Goal: Task Accomplishment & Management: Manage account settings

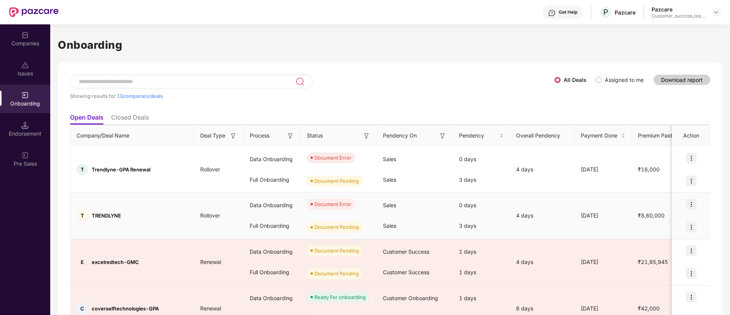
click at [689, 206] on img at bounding box center [691, 204] width 11 height 11
click at [705, 220] on div at bounding box center [691, 226] width 38 height 23
click at [689, 229] on img at bounding box center [691, 226] width 11 height 11
click at [672, 246] on span "View Document" at bounding box center [659, 246] width 54 height 8
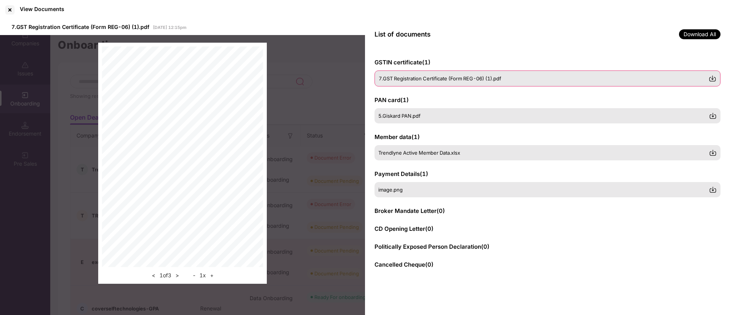
click at [446, 83] on div "7.GST Registration Certificate (Form REG-06) (1).pdf" at bounding box center [547, 78] width 346 height 16
click at [417, 117] on span "5.Giskard PAN.pdf" at bounding box center [400, 115] width 42 height 6
click at [409, 154] on span "Trendlyne Active Member Data.xlsx" at bounding box center [420, 152] width 82 height 6
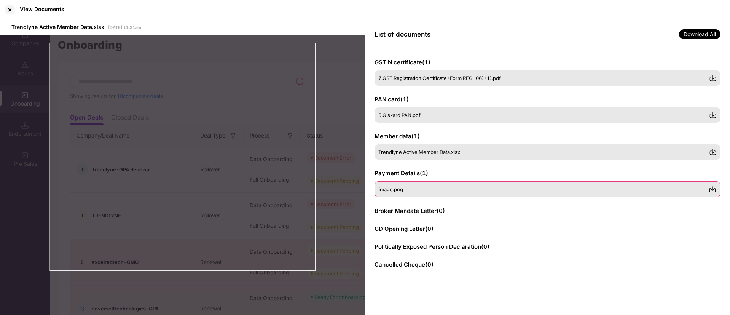
click at [428, 191] on div "image.png" at bounding box center [544, 189] width 330 height 6
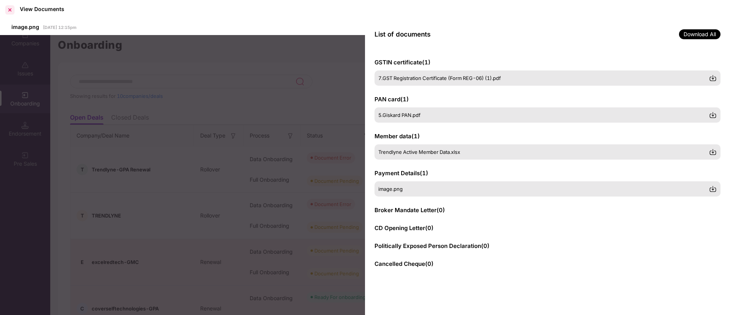
click at [11, 9] on div at bounding box center [10, 10] width 12 height 12
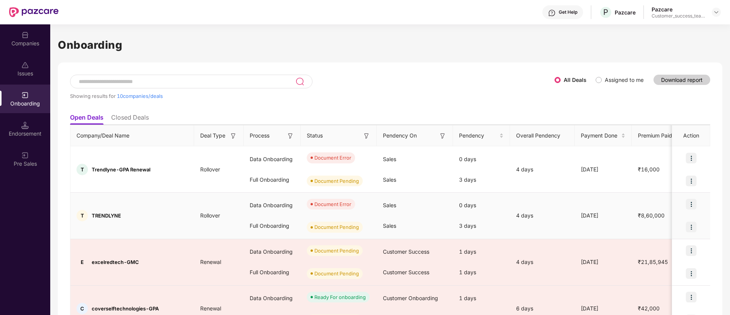
click at [691, 204] on img at bounding box center [691, 204] width 11 height 11
click at [670, 220] on span "View Document" at bounding box center [659, 224] width 54 height 8
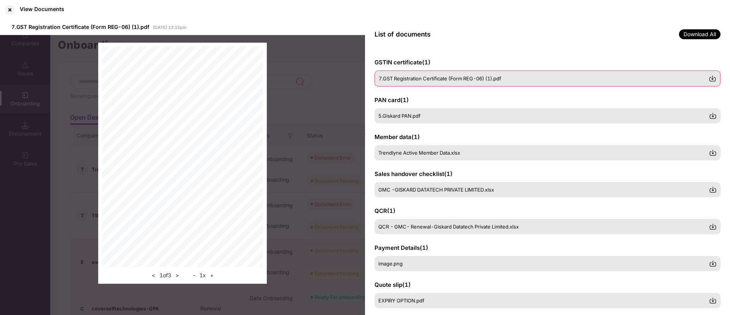
click at [417, 77] on span "7.GST Registration Certificate (Form REG-06) (1).pdf" at bounding box center [440, 78] width 123 height 6
click at [409, 112] on span "5.Giskard PAN.pdf" at bounding box center [400, 115] width 42 height 6
click at [400, 152] on span "Trendlyne Active Member Data.xlsx" at bounding box center [420, 152] width 82 height 6
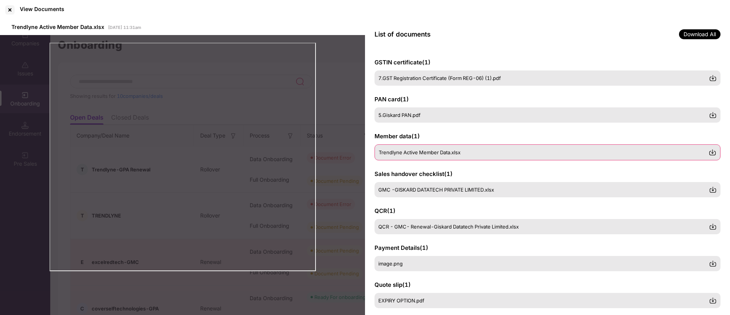
click at [404, 155] on span "Trendlyne Active Member Data.xlsx" at bounding box center [420, 152] width 82 height 6
click at [446, 150] on span "Trendlyne Active Member Data.xlsx" at bounding box center [420, 152] width 82 height 6
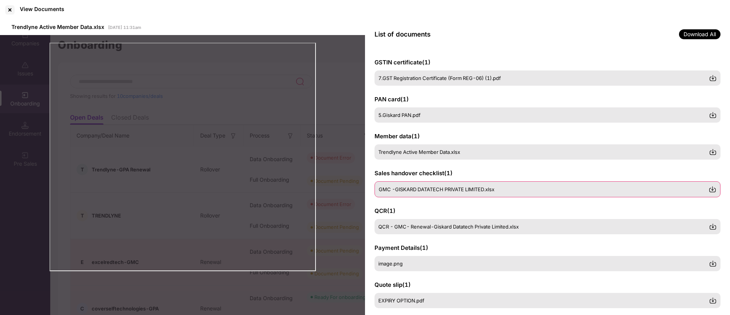
click at [401, 192] on span "GMC -GISKARD DATATECH PRIVATE LIMITED.xlsx" at bounding box center [437, 189] width 116 height 6
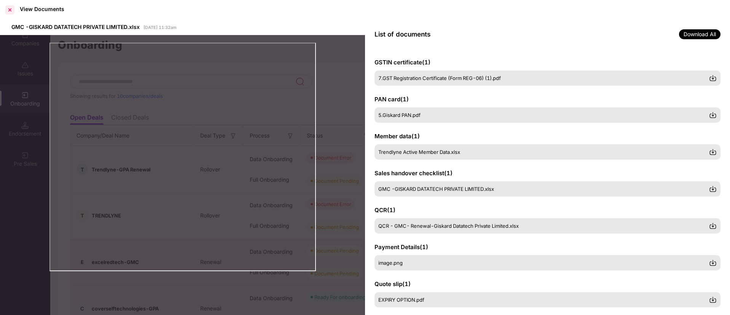
click at [6, 7] on div at bounding box center [10, 10] width 12 height 12
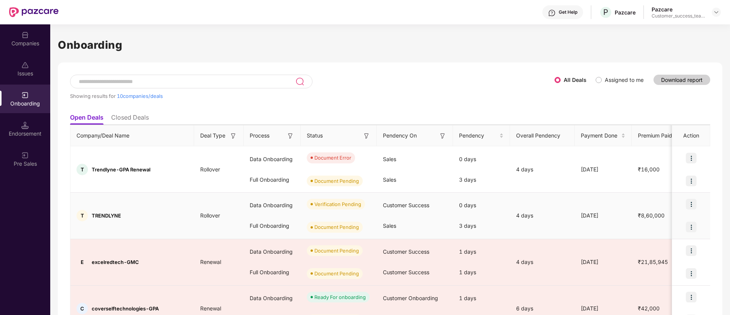
click at [691, 203] on img at bounding box center [691, 204] width 11 height 11
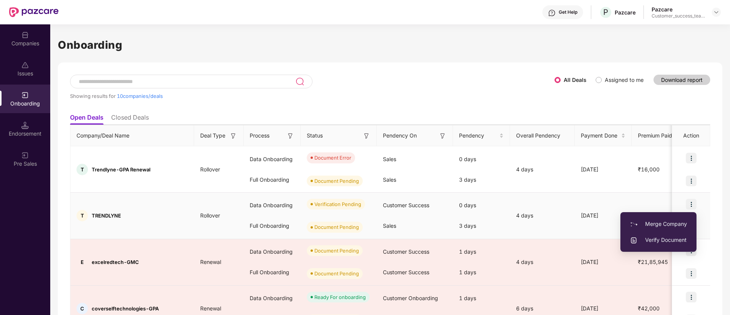
click at [646, 245] on li "Verify Document" at bounding box center [658, 240] width 76 height 16
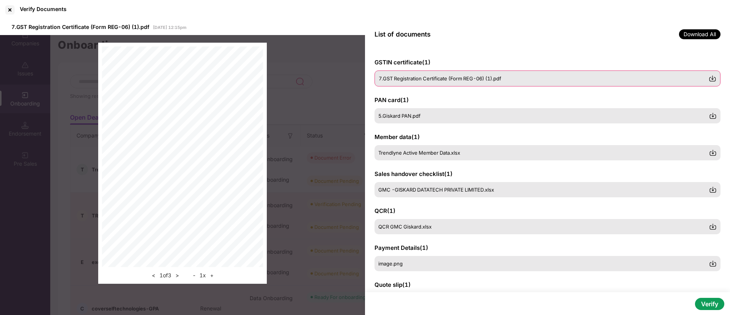
click at [446, 78] on span "7.GST Registration Certificate (Form REG-06) (1).pdf" at bounding box center [440, 78] width 123 height 6
click at [414, 111] on div "5.Giskard PAN.pdf" at bounding box center [547, 115] width 346 height 16
click at [419, 152] on span "Trendlyne Active Member Data.xlsx" at bounding box center [420, 152] width 82 height 6
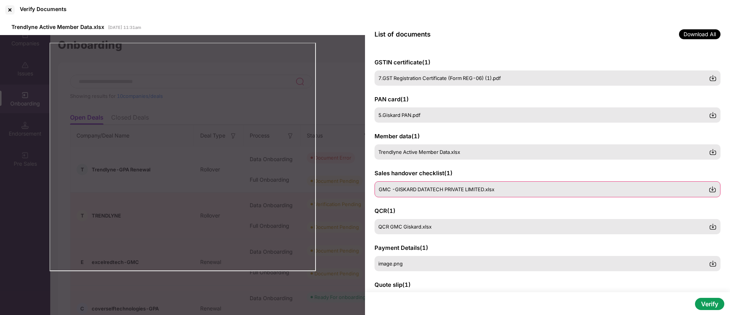
click at [408, 189] on span "GMC -GISKARD DATATECH PRIVATE LIMITED.xlsx" at bounding box center [437, 189] width 116 height 6
click at [455, 189] on span "GMC -GISKARD DATATECH PRIVATE LIMITED.xlsx" at bounding box center [437, 189] width 116 height 6
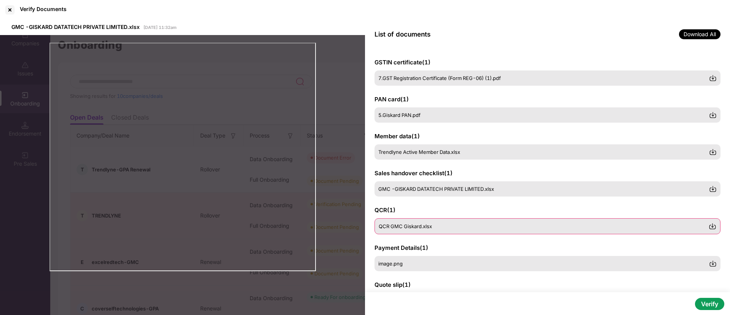
click at [422, 232] on div "QCR GMC Giskard.xlsx" at bounding box center [547, 226] width 346 height 16
click at [423, 224] on span "QCR GMC Giskard.xlsx" at bounding box center [405, 226] width 53 height 6
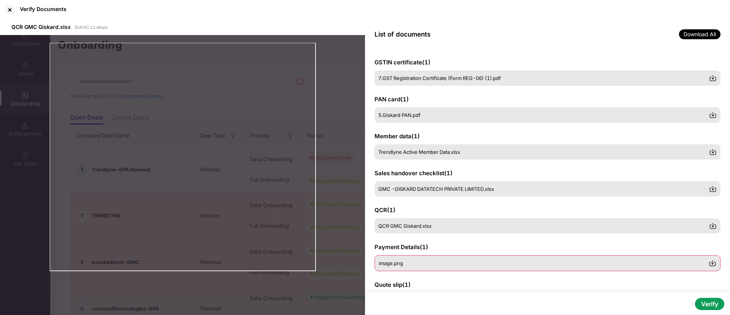
click at [398, 269] on div "image.png" at bounding box center [547, 263] width 346 height 16
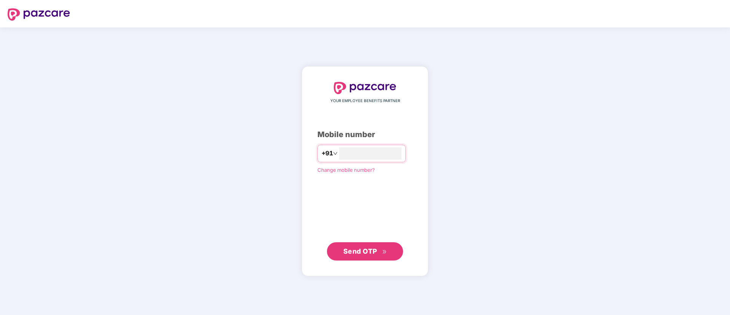
type input "**********"
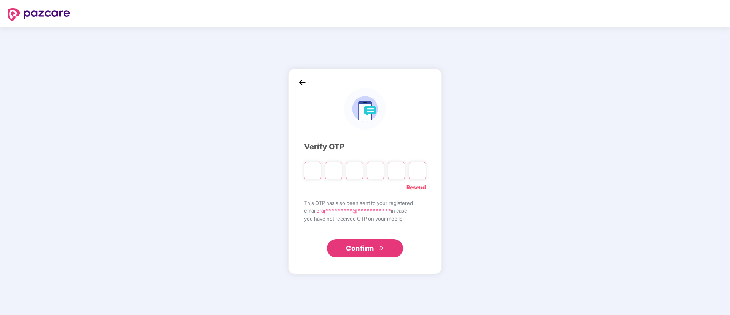
type input "*"
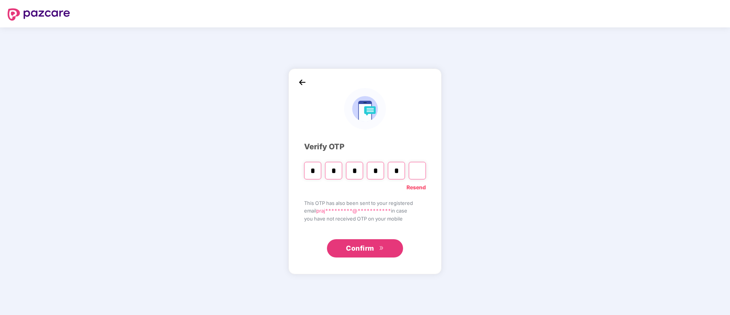
type input "*"
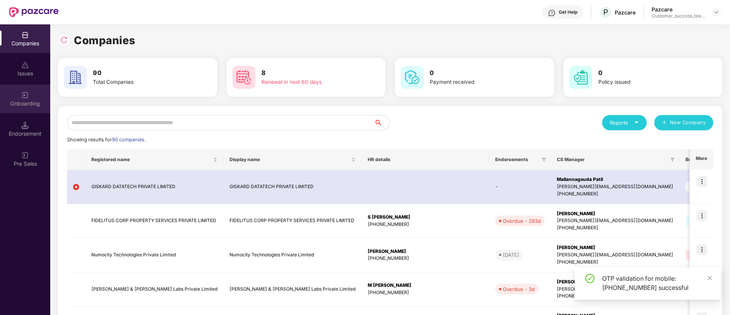
click at [28, 105] on div "Onboarding" at bounding box center [25, 104] width 50 height 8
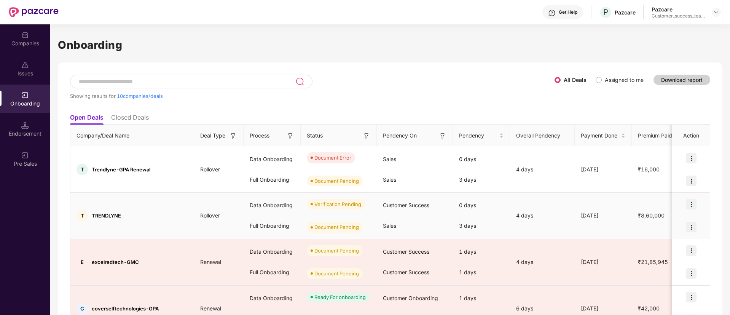
click at [690, 202] on img at bounding box center [691, 204] width 11 height 11
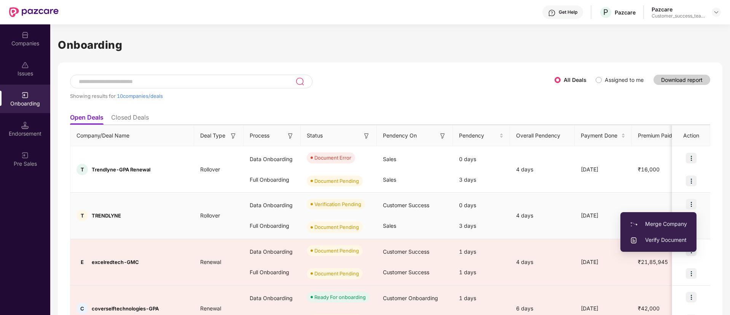
click at [653, 236] on span "Verify Document" at bounding box center [658, 240] width 57 height 8
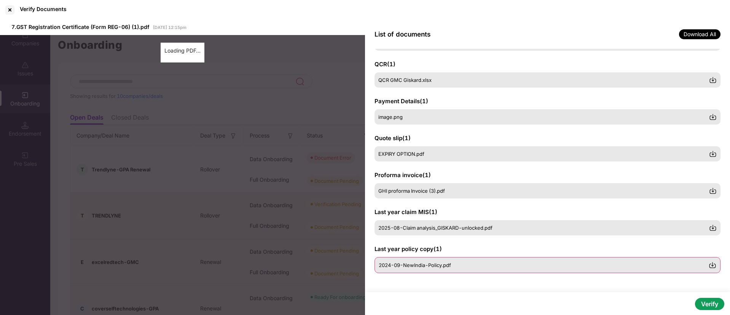
click at [404, 266] on span "2024-09-NewIndia-Policy.pdf" at bounding box center [415, 265] width 72 height 6
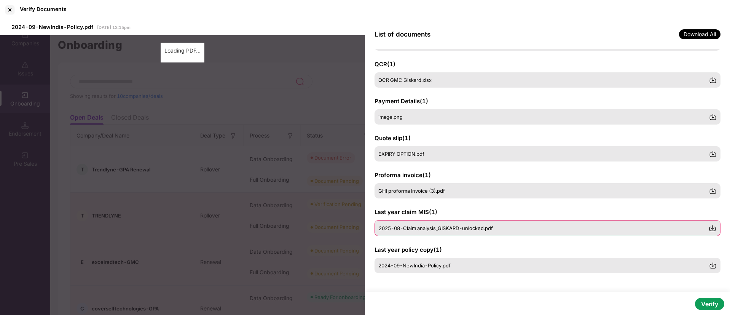
click at [420, 229] on span "2025-08-Claim analysis_GISKARD-unlocked.pdf" at bounding box center [436, 228] width 114 height 6
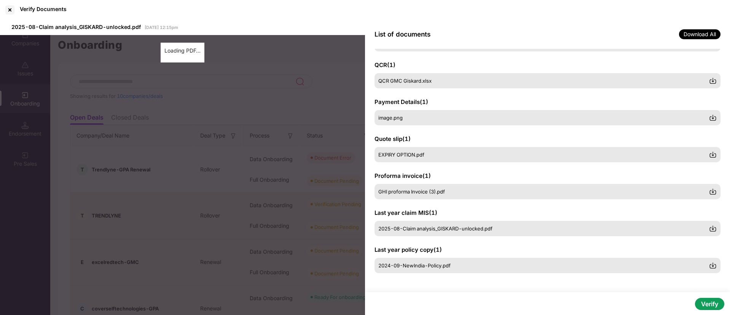
scroll to position [0, 0]
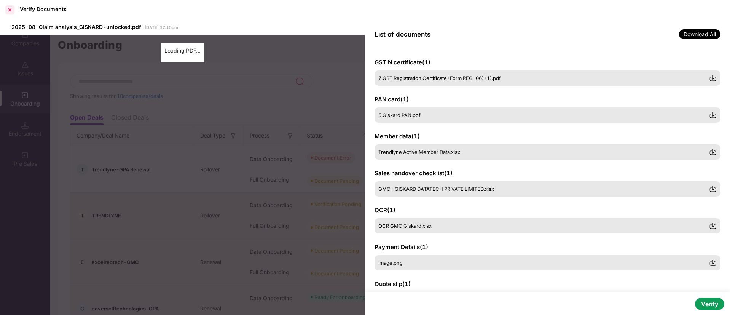
click at [11, 9] on div at bounding box center [10, 10] width 12 height 12
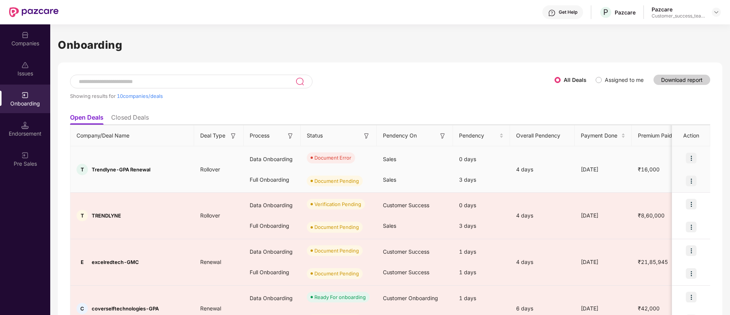
click at [692, 177] on img at bounding box center [691, 180] width 11 height 11
click at [688, 152] on div at bounding box center [691, 157] width 38 height 23
click at [690, 156] on img at bounding box center [691, 158] width 11 height 11
click at [676, 176] on span "View Document" at bounding box center [659, 177] width 54 height 8
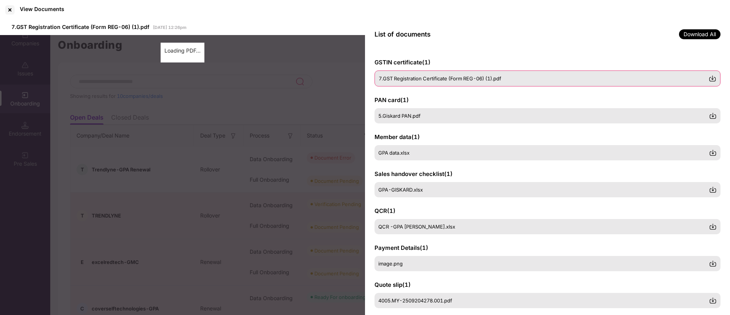
click at [415, 76] on span "7.GST Registration Certificate (Form REG-06) (1).pdf" at bounding box center [440, 78] width 123 height 6
click at [478, 79] on span "7.GST Registration Certificate (Form REG-06) (1).pdf" at bounding box center [440, 78] width 123 height 6
drag, startPoint x: 521, startPoint y: 79, endPoint x: 401, endPoint y: 85, distance: 119.3
click at [401, 85] on div "7.GST Registration Certificate (Form REG-06) (1).pdf" at bounding box center [547, 78] width 346 height 16
click at [450, 82] on div "7.GST Registration Certificate (Form REG-06) (1).pdf" at bounding box center [547, 78] width 346 height 16
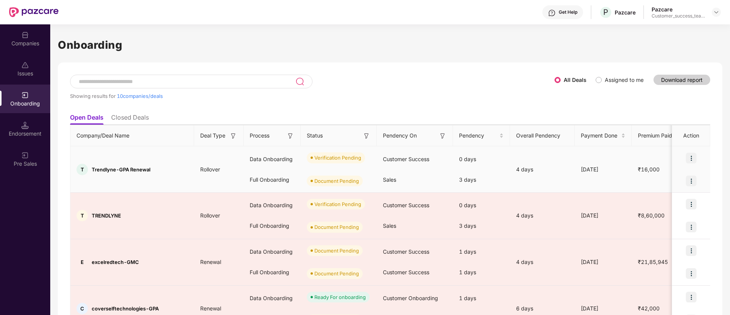
click at [691, 161] on img at bounding box center [691, 158] width 11 height 11
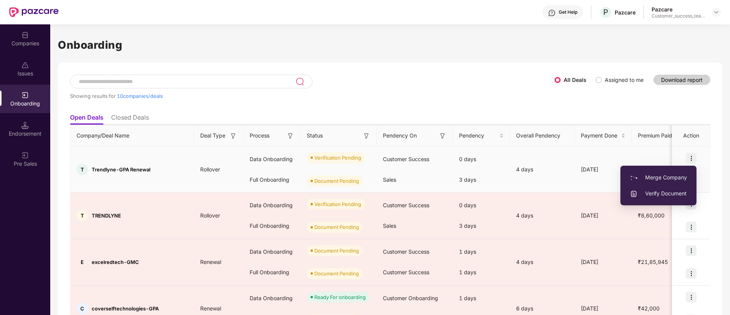
click at [675, 190] on span "Verify Document" at bounding box center [658, 193] width 57 height 8
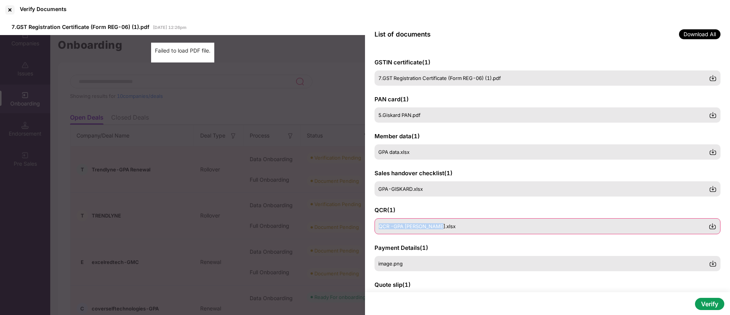
drag, startPoint x: 457, startPoint y: 211, endPoint x: 439, endPoint y: 222, distance: 21.0
click at [439, 222] on div "QCR ( 1 ) QCR -GPA [PERSON_NAME].xlsx" at bounding box center [547, 220] width 346 height 28
click at [439, 222] on div "QCR -GPA [PERSON_NAME].xlsx" at bounding box center [547, 226] width 346 height 16
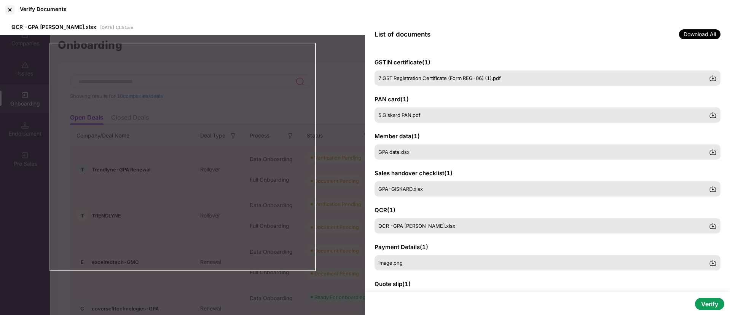
scroll to position [126, 0]
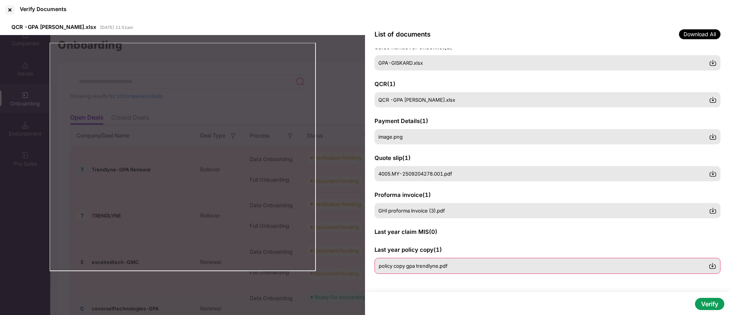
click at [399, 267] on span "policy copy gpa trendlyne.pdf" at bounding box center [413, 266] width 69 height 6
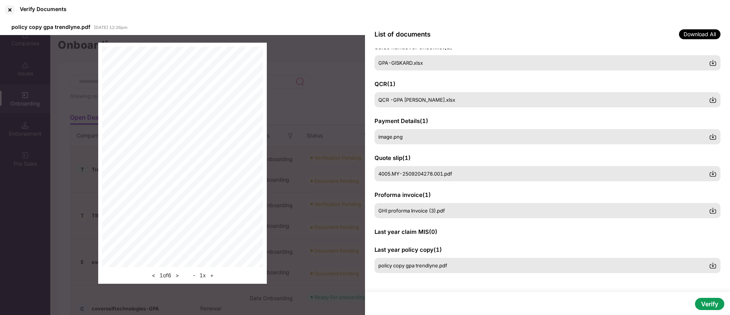
click at [213, 275] on button "+" at bounding box center [212, 275] width 8 height 9
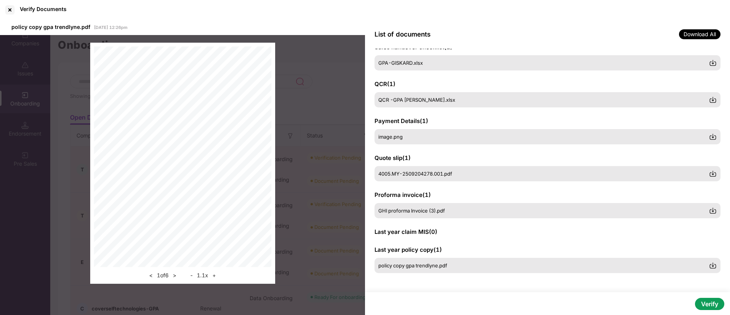
click at [213, 275] on button "+" at bounding box center [214, 275] width 8 height 9
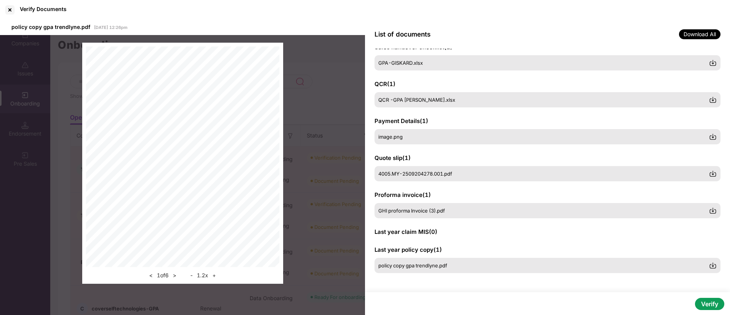
click at [213, 275] on button "+" at bounding box center [214, 275] width 8 height 9
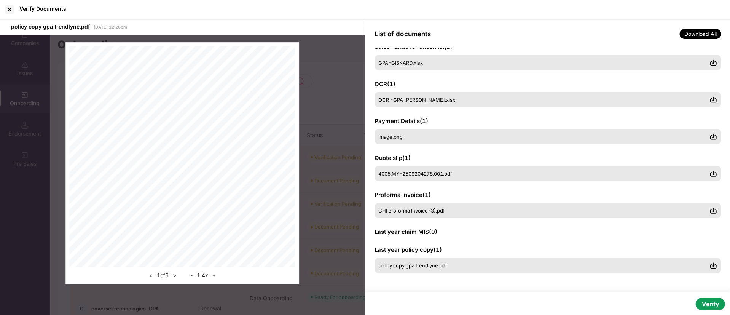
scroll to position [0, 0]
click at [414, 207] on div "GHI proforma Invoice (3).pdf" at bounding box center [547, 211] width 346 height 16
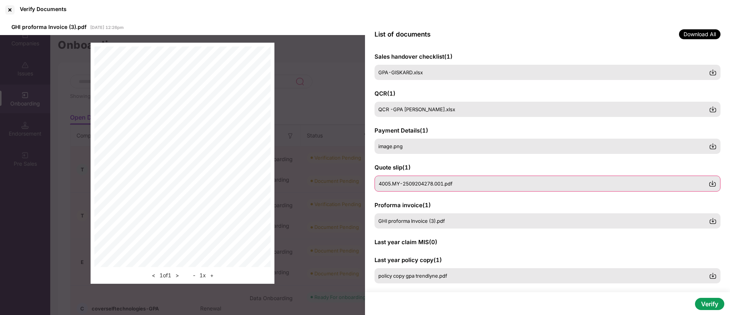
scroll to position [115, 0]
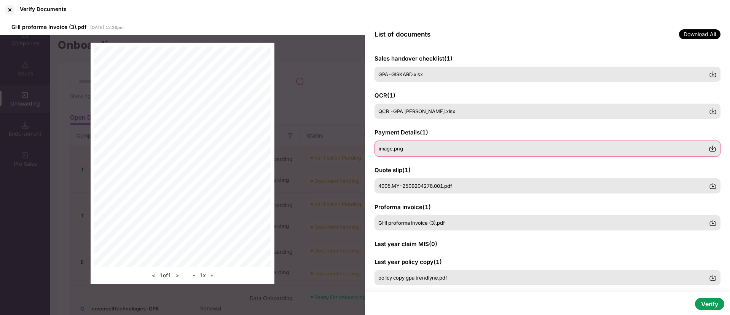
click at [419, 150] on div "image.png" at bounding box center [544, 148] width 330 height 6
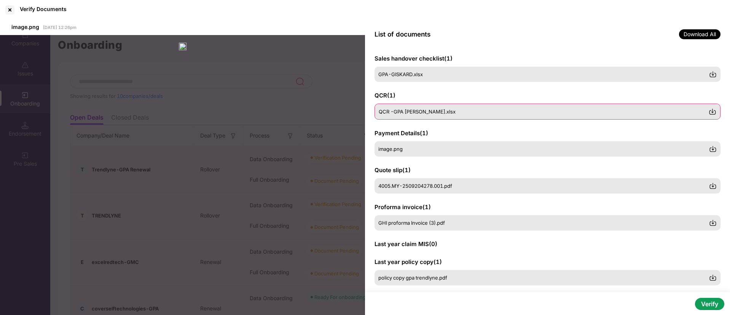
click at [428, 110] on span "QCR -GPA [PERSON_NAME].xlsx" at bounding box center [417, 111] width 77 height 6
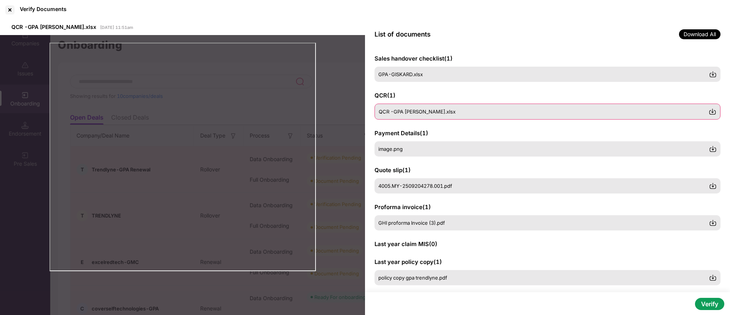
click at [432, 107] on div "QCR -GPA [PERSON_NAME].xlsx" at bounding box center [547, 111] width 346 height 16
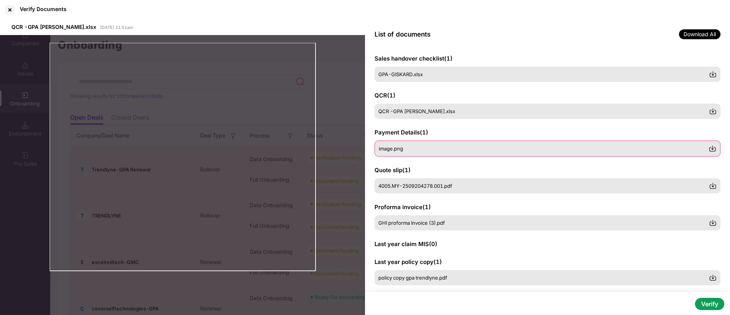
click at [417, 151] on div "image.png" at bounding box center [547, 148] width 346 height 16
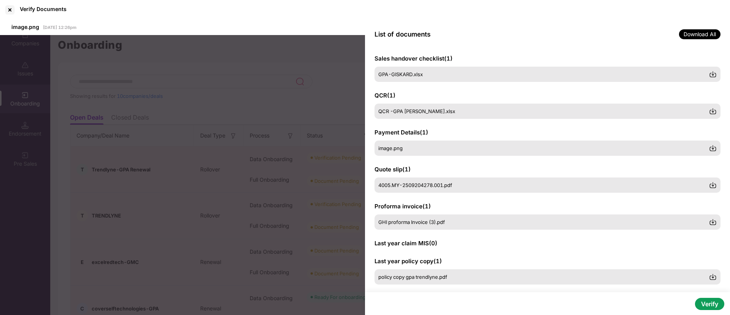
scroll to position [35, 0]
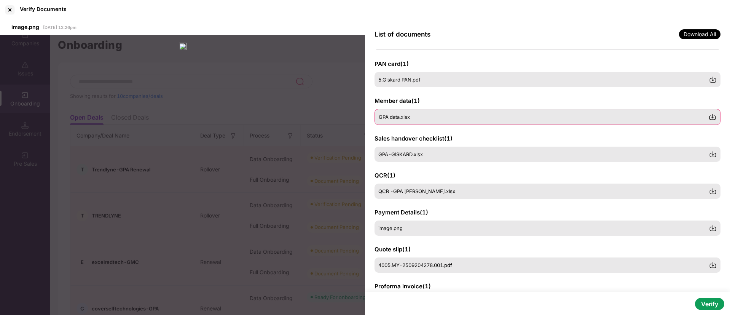
click at [412, 121] on div "GPA data.xlsx" at bounding box center [547, 117] width 346 height 16
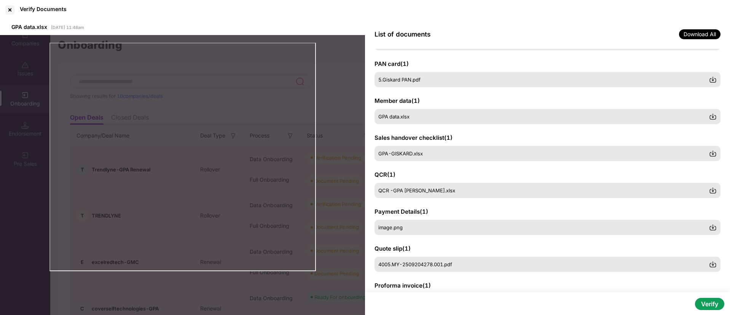
scroll to position [1, 0]
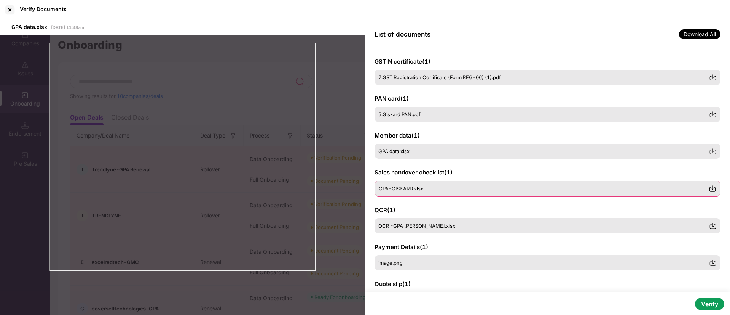
click at [402, 184] on div "GPA-GISKARD.xlsx" at bounding box center [547, 188] width 346 height 16
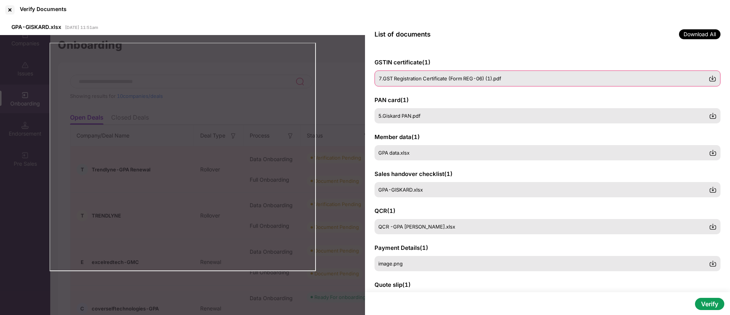
click at [415, 75] on span "7.GST Registration Certificate (Form REG-06) (1).pdf" at bounding box center [440, 78] width 123 height 6
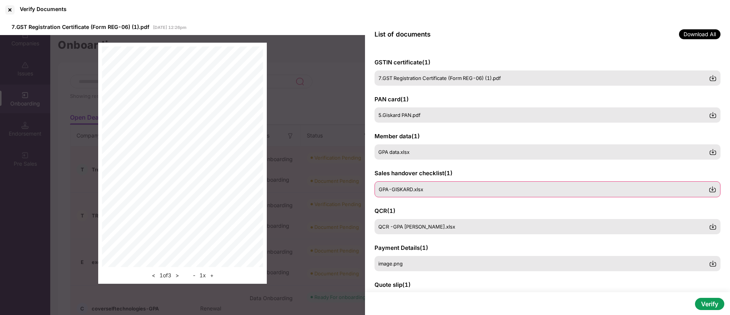
click at [424, 182] on div "GPA-GISKARD.xlsx" at bounding box center [547, 189] width 346 height 16
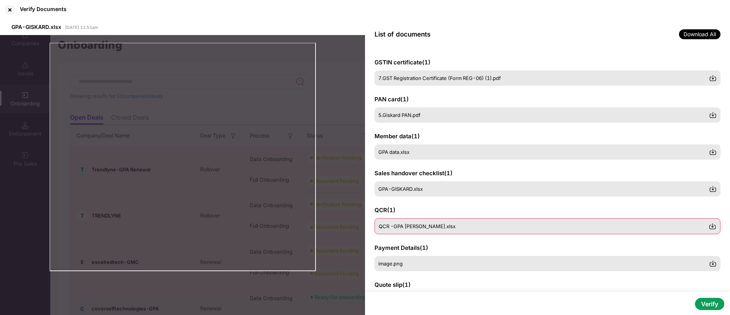
click at [428, 222] on div "QCR -GPA [PERSON_NAME].xlsx" at bounding box center [547, 226] width 346 height 16
click at [12, 12] on div at bounding box center [10, 10] width 12 height 12
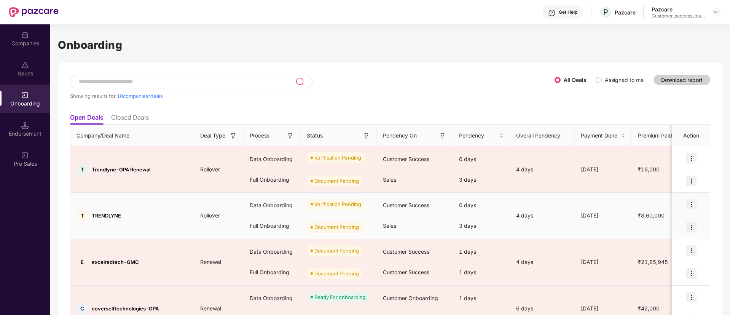
click at [689, 203] on img at bounding box center [691, 204] width 11 height 11
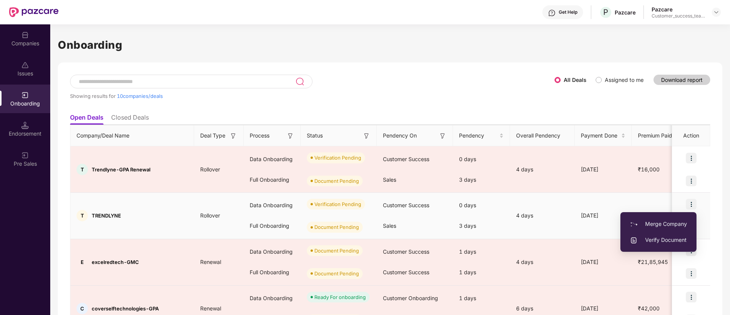
click at [654, 240] on span "Verify Document" at bounding box center [658, 240] width 57 height 8
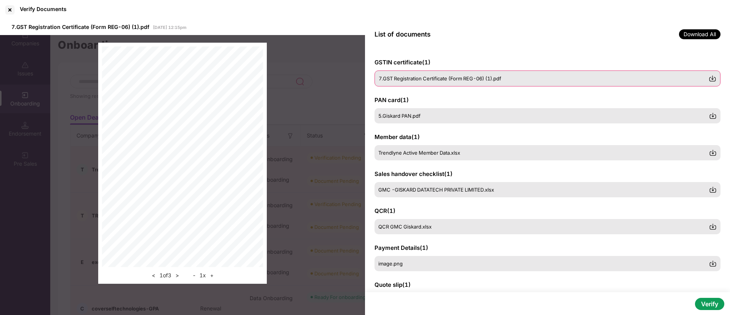
click at [438, 78] on span "7.GST Registration Certificate (Form REG-06) (1).pdf" at bounding box center [440, 78] width 123 height 6
click at [416, 115] on span "5.Giskard PAN.pdf" at bounding box center [400, 115] width 42 height 6
click at [411, 151] on span "Trendlyne Active Member Data.xlsx" at bounding box center [420, 152] width 82 height 6
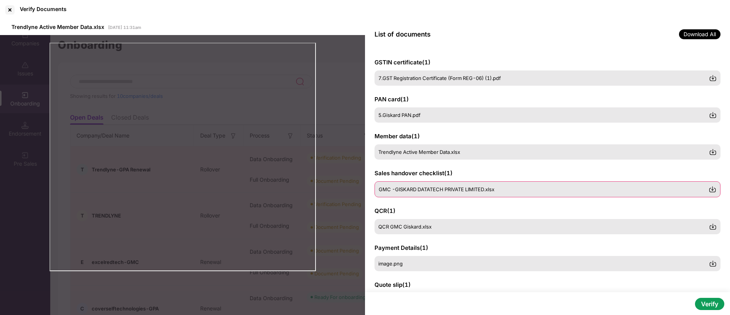
click at [418, 183] on div "GMC -GISKARD DATATECH PRIVATE LIMITED.xlsx" at bounding box center [547, 189] width 346 height 16
click at [447, 187] on span "GMC -GISKARD DATATECH PRIVATE LIMITED.xlsx" at bounding box center [437, 189] width 116 height 6
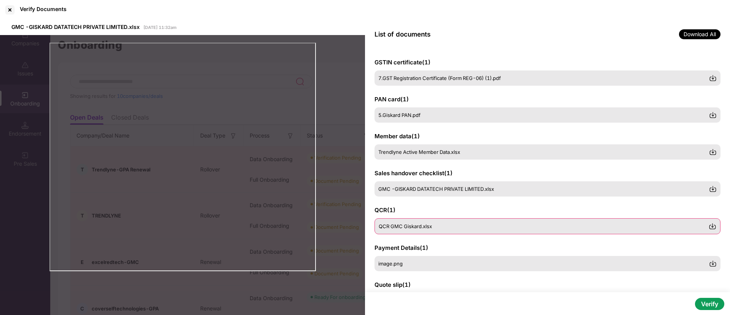
click at [422, 221] on div "QCR GMC Giskard.xlsx" at bounding box center [547, 226] width 346 height 16
click at [437, 228] on div "QCR GMC Giskard.xlsx" at bounding box center [544, 226] width 330 height 6
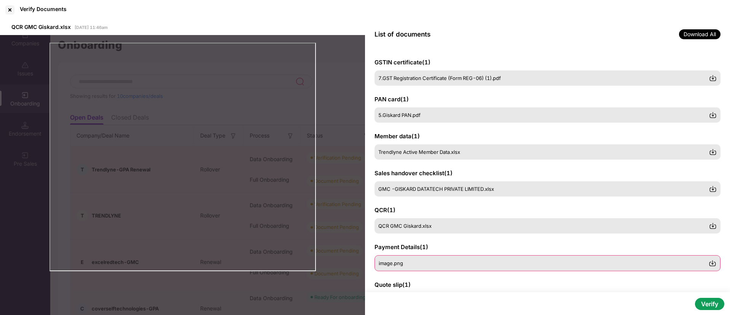
click at [417, 261] on div "image.png" at bounding box center [544, 263] width 330 height 6
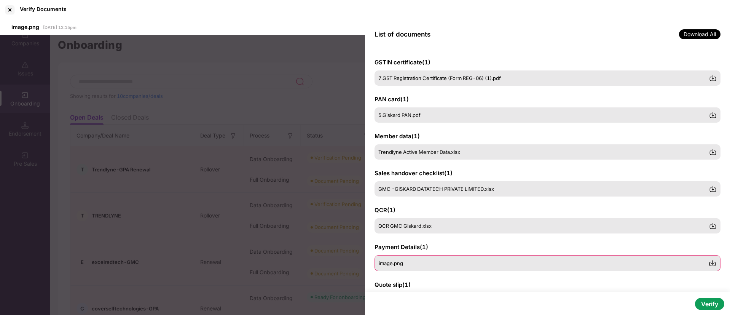
scroll to position [146, 0]
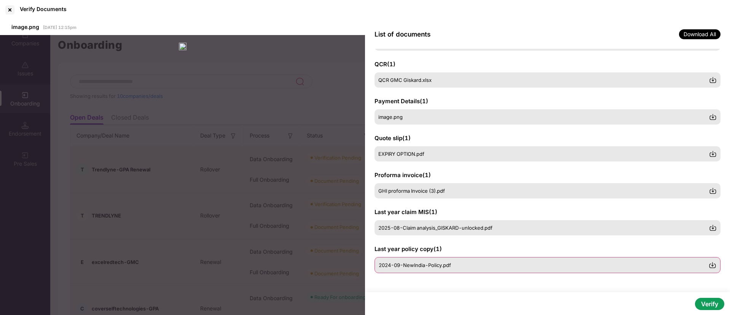
click at [425, 262] on span "2024-09-NewIndia-Policy.pdf" at bounding box center [415, 265] width 72 height 6
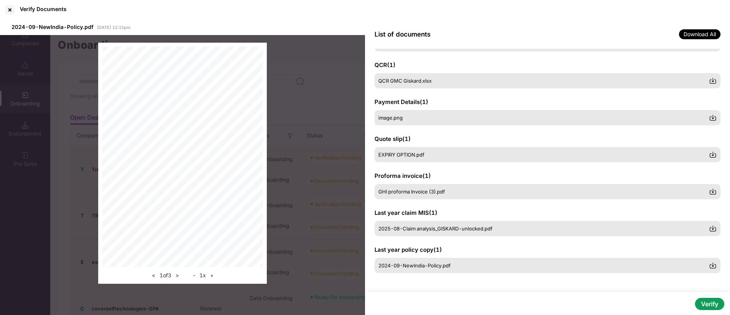
scroll to position [145, 0]
click at [12, 9] on div at bounding box center [10, 10] width 12 height 12
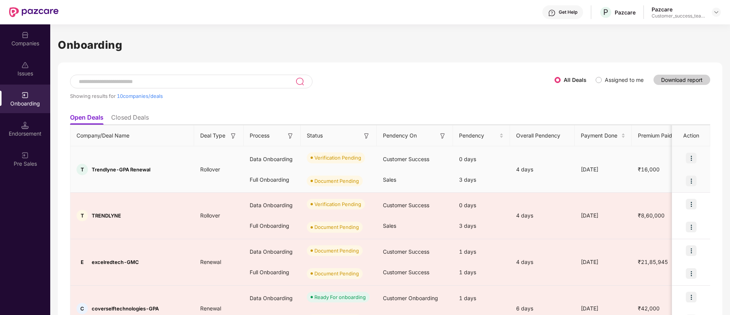
click at [690, 178] on img at bounding box center [691, 180] width 11 height 11
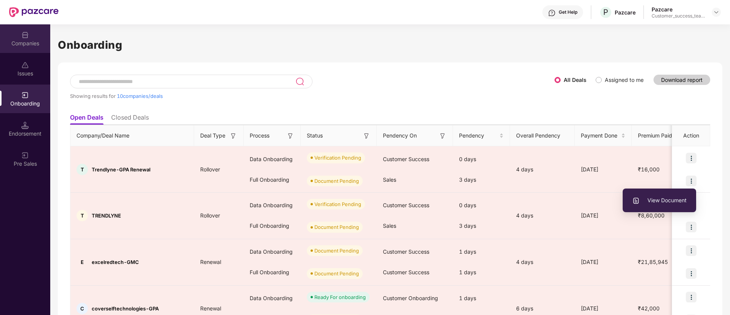
click at [27, 45] on div "Companies" at bounding box center [25, 44] width 50 height 8
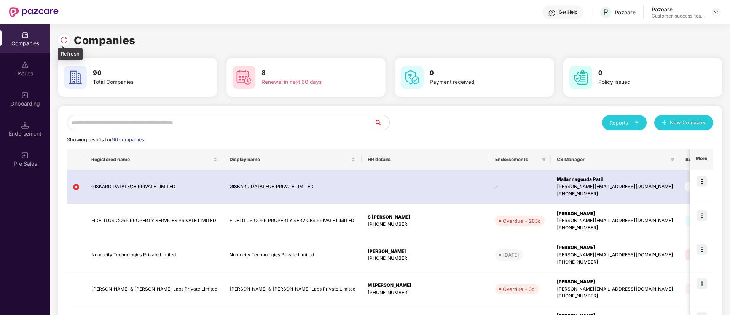
click at [60, 37] on img at bounding box center [64, 40] width 8 height 8
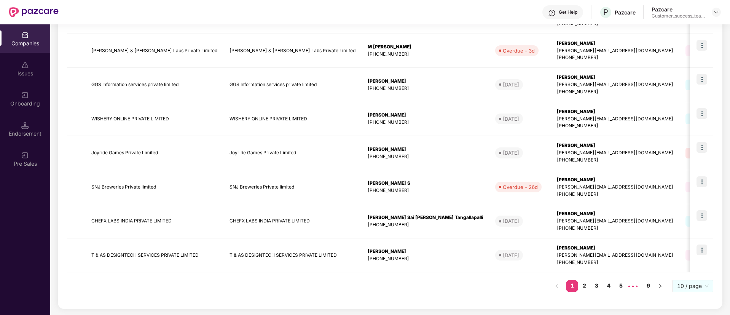
scroll to position [0, 0]
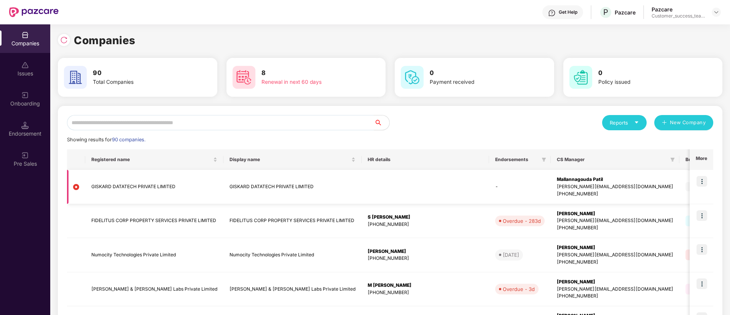
click at [703, 183] on img at bounding box center [701, 181] width 11 height 11
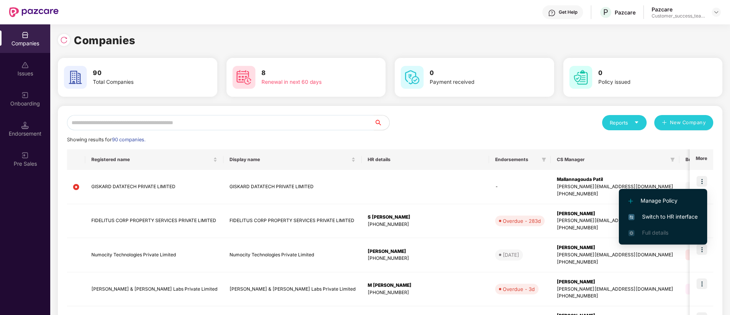
click at [651, 214] on span "Switch to HR interface" at bounding box center [662, 216] width 69 height 8
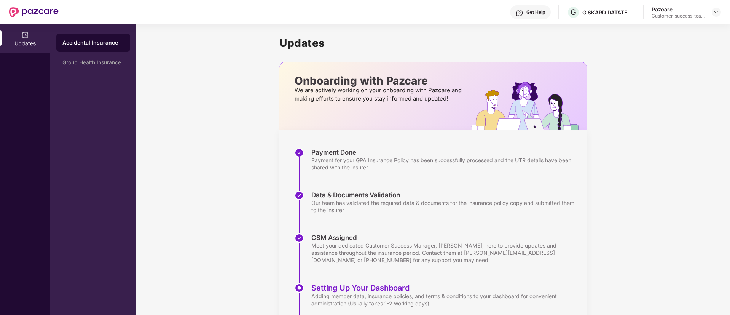
scroll to position [62, 0]
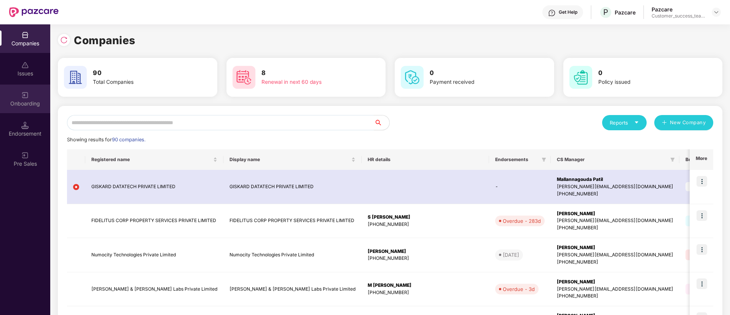
click at [31, 95] on div "Onboarding" at bounding box center [25, 98] width 50 height 29
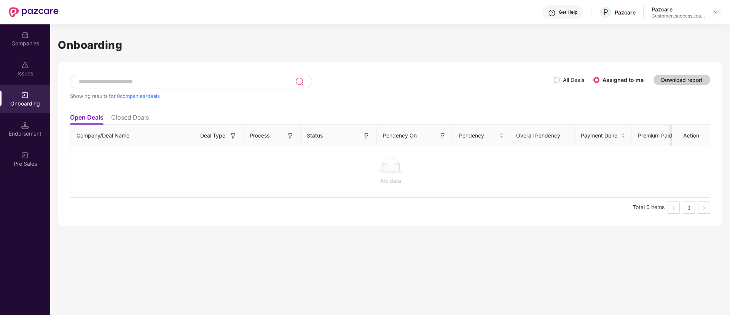
click at [142, 113] on li "Closed Deals" at bounding box center [130, 118] width 38 height 11
click at [29, 46] on div "Companies" at bounding box center [25, 44] width 50 height 8
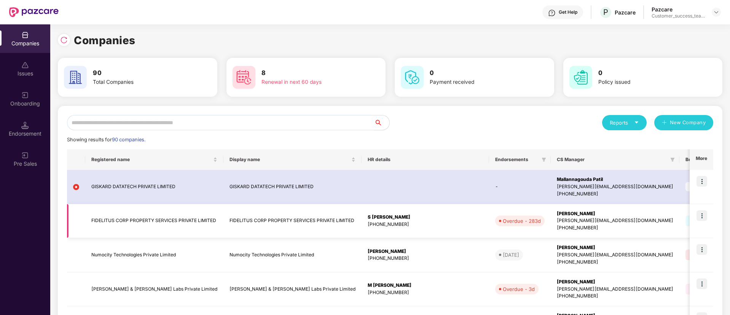
click at [706, 217] on img at bounding box center [701, 215] width 11 height 11
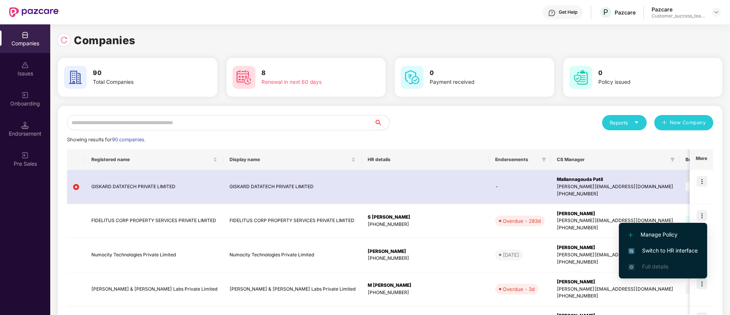
click at [648, 250] on span "Switch to HR interface" at bounding box center [662, 250] width 69 height 8
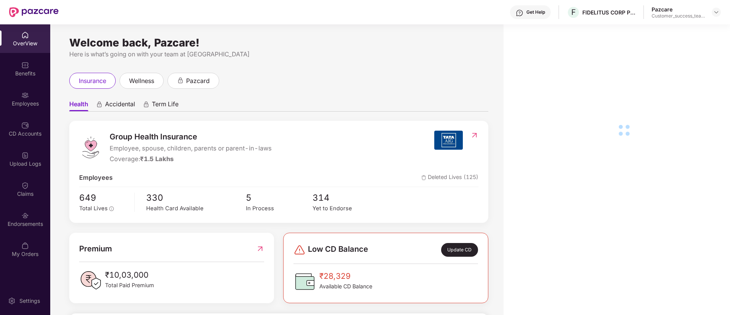
click at [32, 94] on div "Employees" at bounding box center [25, 98] width 50 height 29
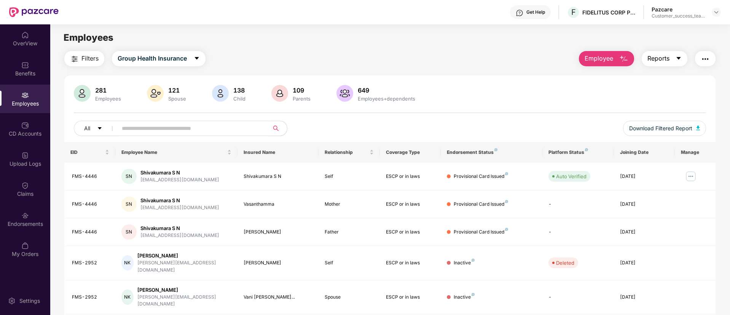
click at [665, 57] on span "Reports" at bounding box center [658, 59] width 22 height 10
click at [519, 43] on div "Employees" at bounding box center [389, 37] width 679 height 14
